Goal: Information Seeking & Learning: Find specific fact

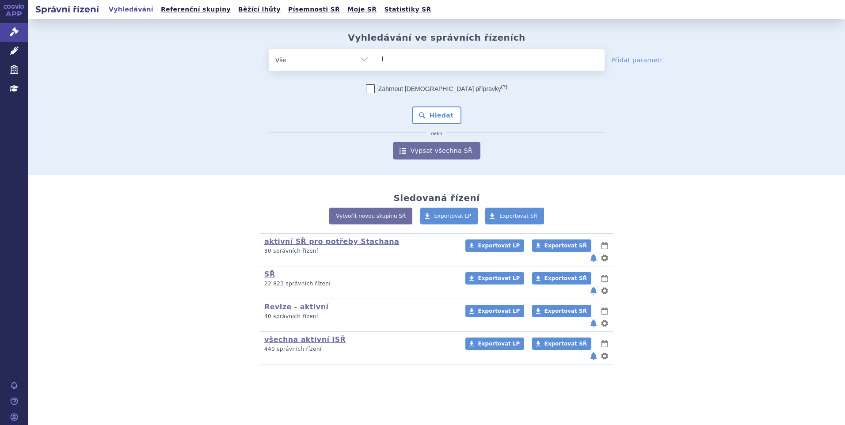
type input "li"
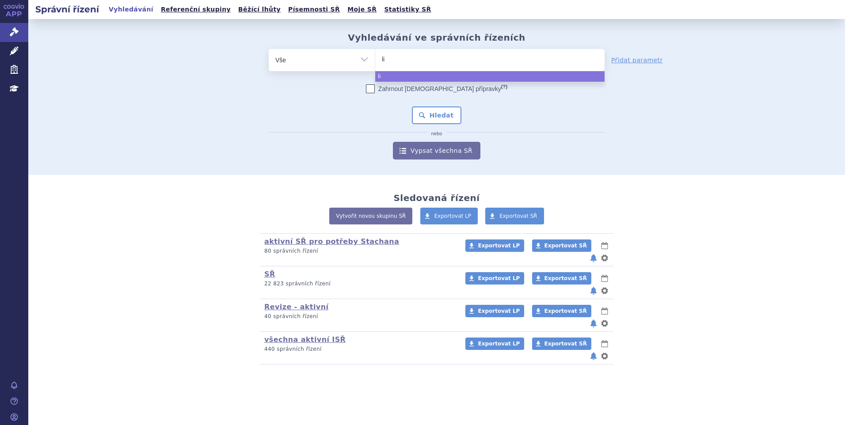
type input "lib"
type input "libta"
type input "libtayo"
select select "libtayo"
click at [453, 105] on div "Zahrnout bratrské přípravky (?) * Pozor, hledání dle vyhledávacího parametru In…" at bounding box center [437, 121] width 336 height 75
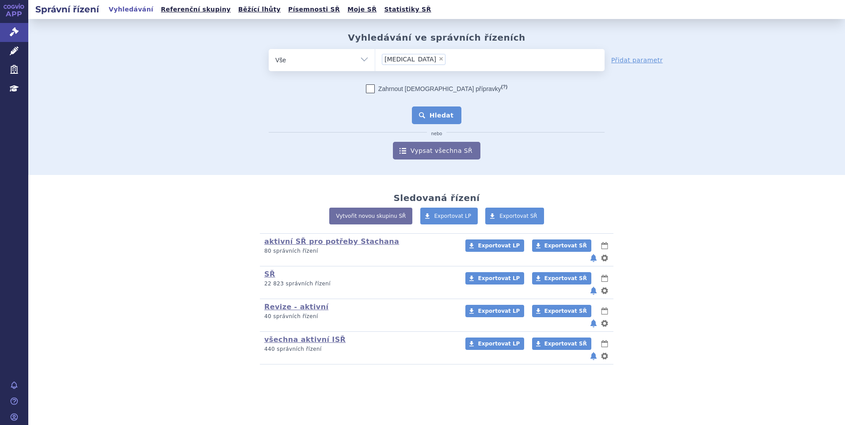
click at [442, 113] on button "Hledat" at bounding box center [437, 116] width 50 height 18
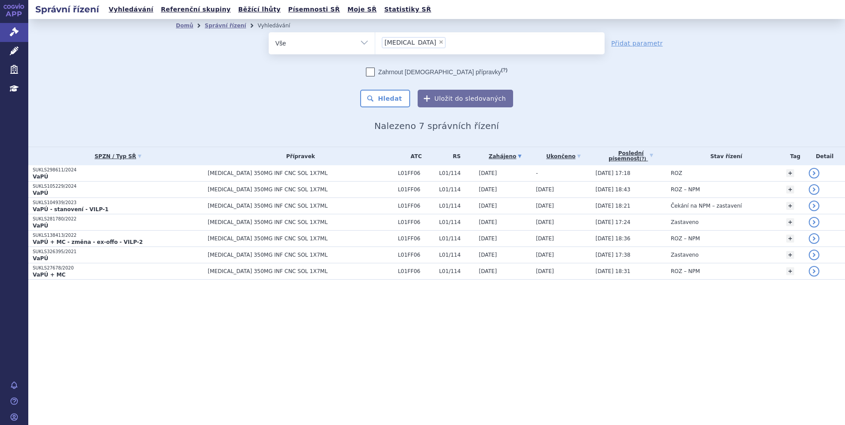
click at [48, 171] on p "SUKLS298611/2024" at bounding box center [118, 170] width 171 height 6
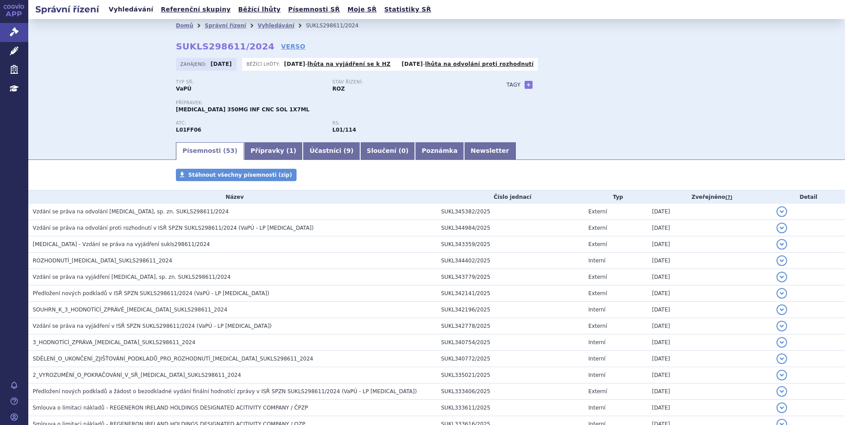
click at [133, 11] on link "Vyhledávání" at bounding box center [131, 10] width 50 height 12
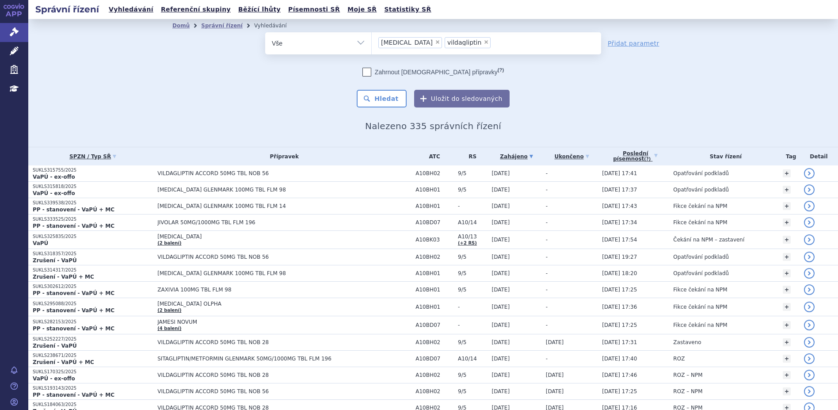
click at [118, 11] on link "Vyhledávání" at bounding box center [131, 10] width 50 height 12
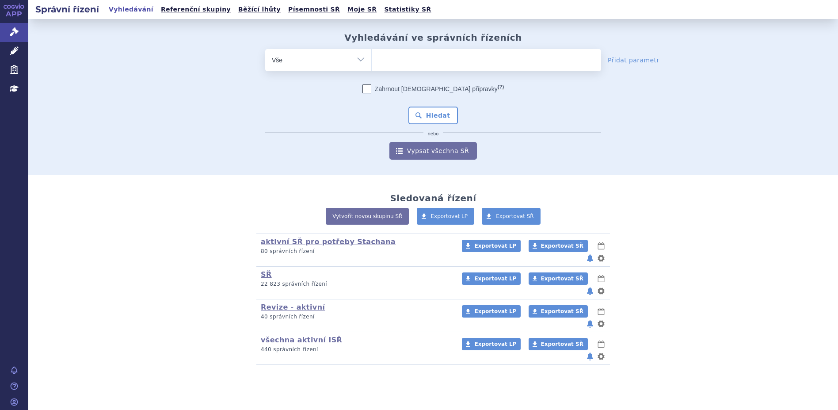
click at [393, 57] on ul at bounding box center [486, 58] width 229 height 19
click at [372, 57] on select at bounding box center [371, 60] width 0 height 22
click at [393, 57] on ul at bounding box center [486, 58] width 229 height 19
click at [372, 57] on select at bounding box center [371, 60] width 0 height 22
type input "li"
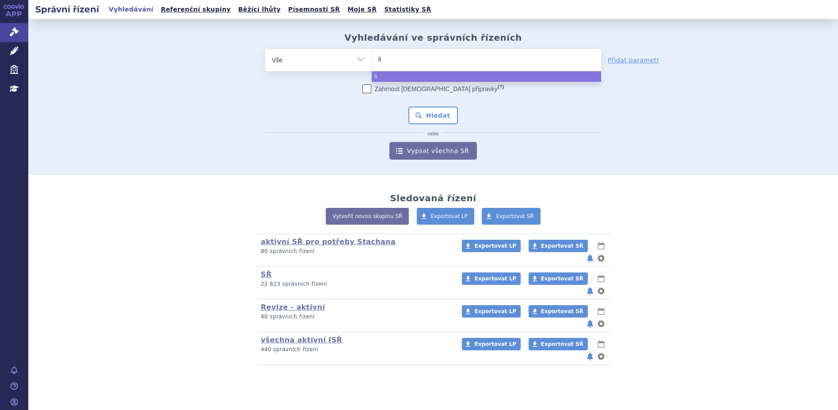
type input "lib"
type input "libro"
select select "libro"
click at [428, 104] on div "Zahrnout bratrské přípravky (?) * Pozor, hledání dle vyhledávacího parametru In…" at bounding box center [433, 121] width 336 height 75
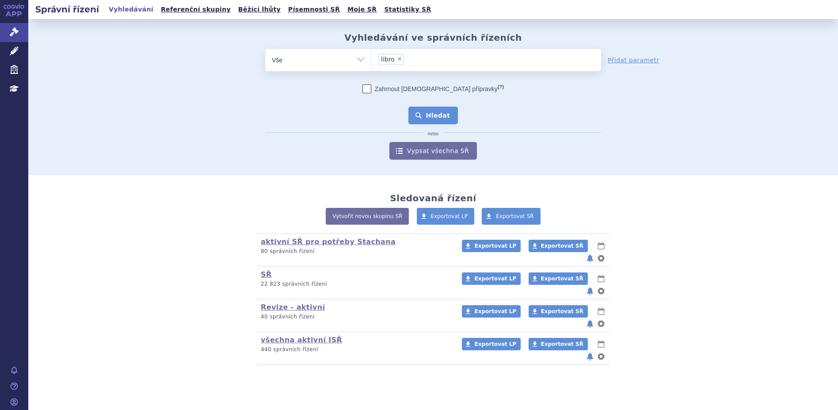
click at [431, 111] on button "Hledat" at bounding box center [433, 116] width 50 height 18
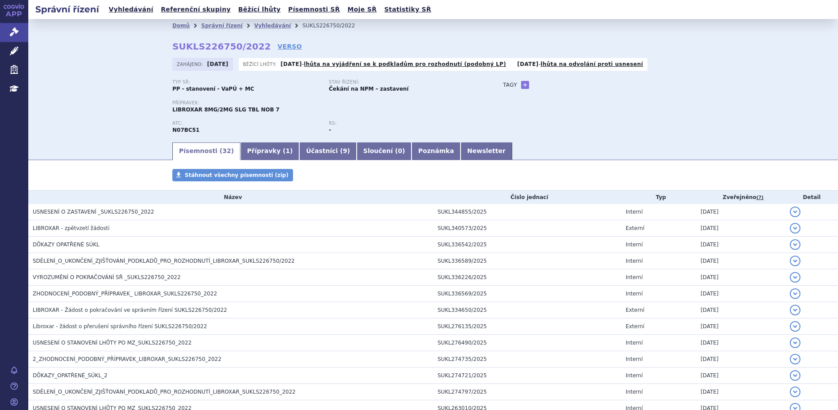
click at [83, 212] on span "USNESENÍ O ZASTAVENÍ _SUKLS226750_2022" at bounding box center [94, 212] width 122 height 6
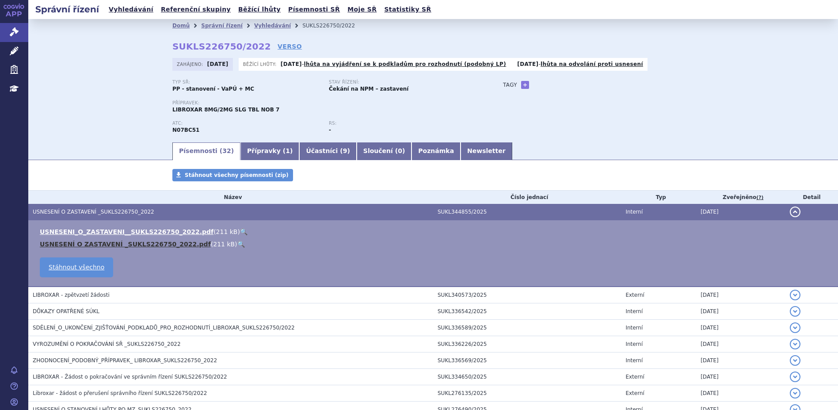
click at [96, 247] on link "USNESENÍ O ZASTAVENÍ _SUKLS226750_2022.pdf" at bounding box center [125, 243] width 171 height 7
click at [236, 8] on link "Běžící lhůty" at bounding box center [260, 10] width 48 height 12
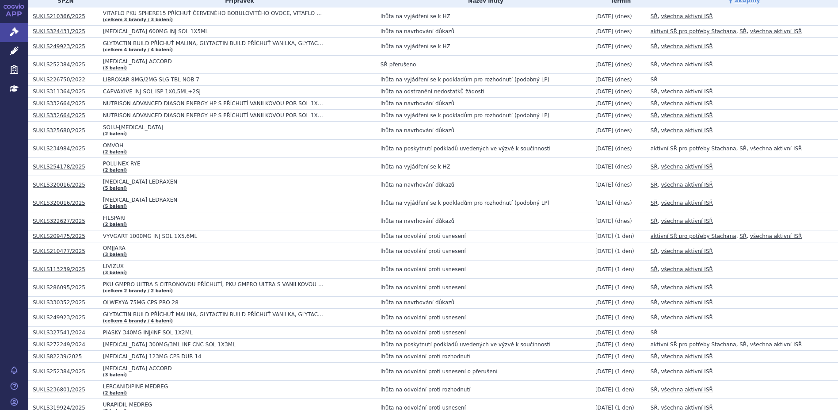
scroll to position [88, 0]
